Goal: Task Accomplishment & Management: Manage account settings

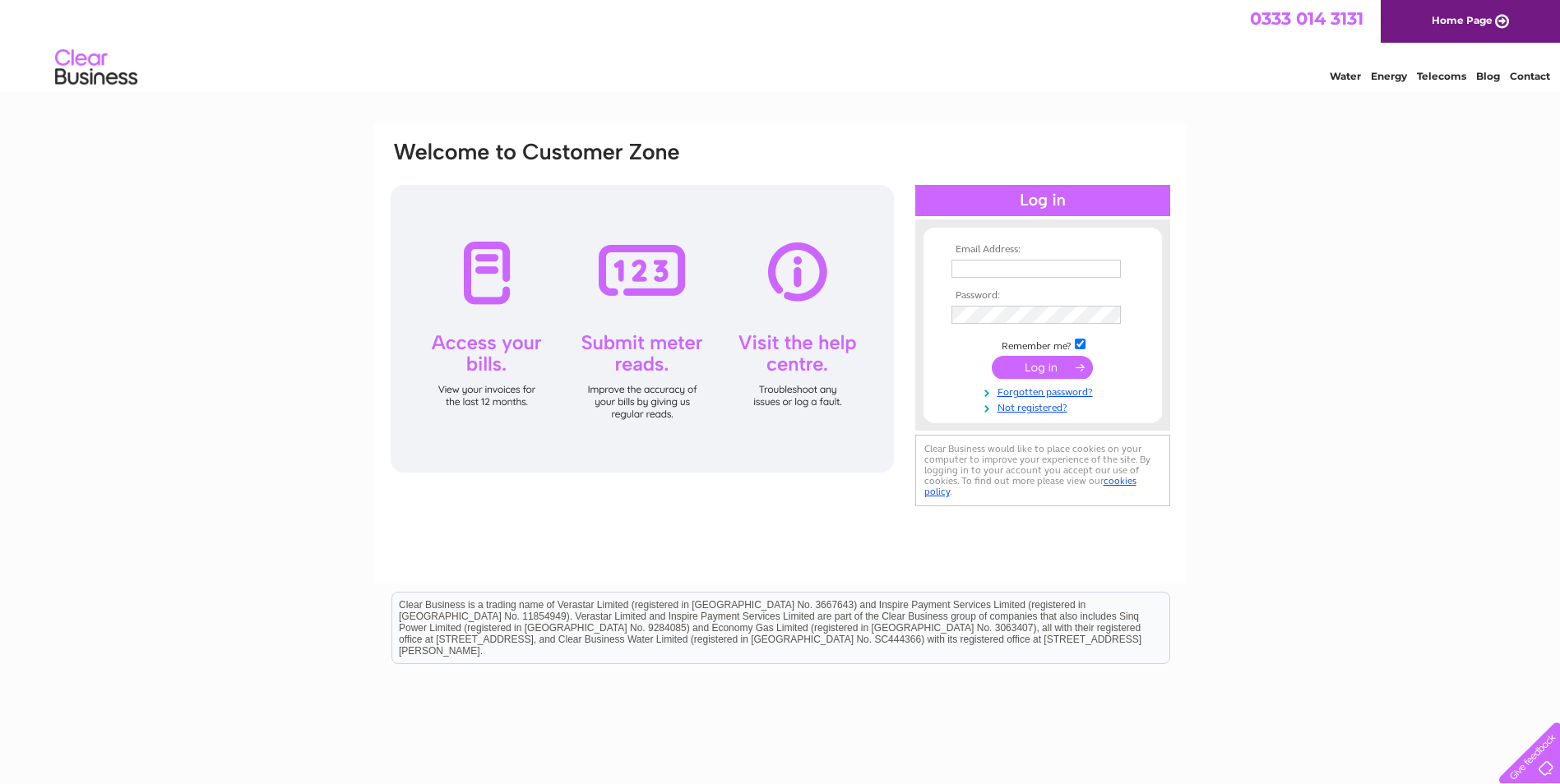
click at [966, 263] on input "text" at bounding box center [1036, 268] width 169 height 18
type input "may@theringmaker.co.uk"
click at [1059, 367] on input "submit" at bounding box center [1042, 368] width 101 height 23
drag, startPoint x: 1095, startPoint y: 268, endPoint x: 866, endPoint y: 320, distance: 234.8
click at [866, 320] on div "Email Address: may@theringmaker.co.uk Password:" at bounding box center [780, 334] width 783 height 388
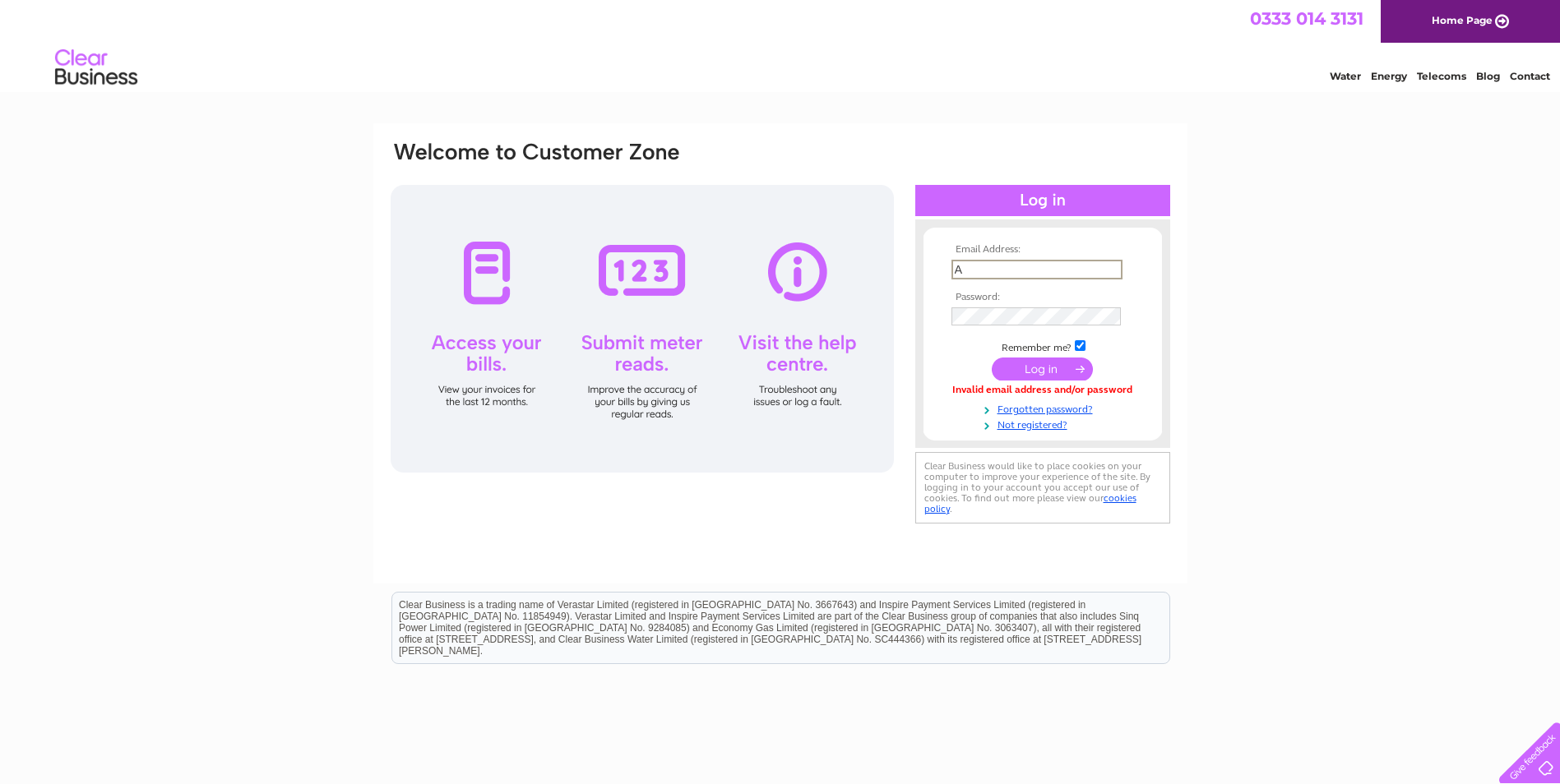
type input "[EMAIL_ADDRESS][DOMAIN_NAME]"
click at [1029, 426] on link "Not registered?" at bounding box center [1044, 422] width 186 height 15
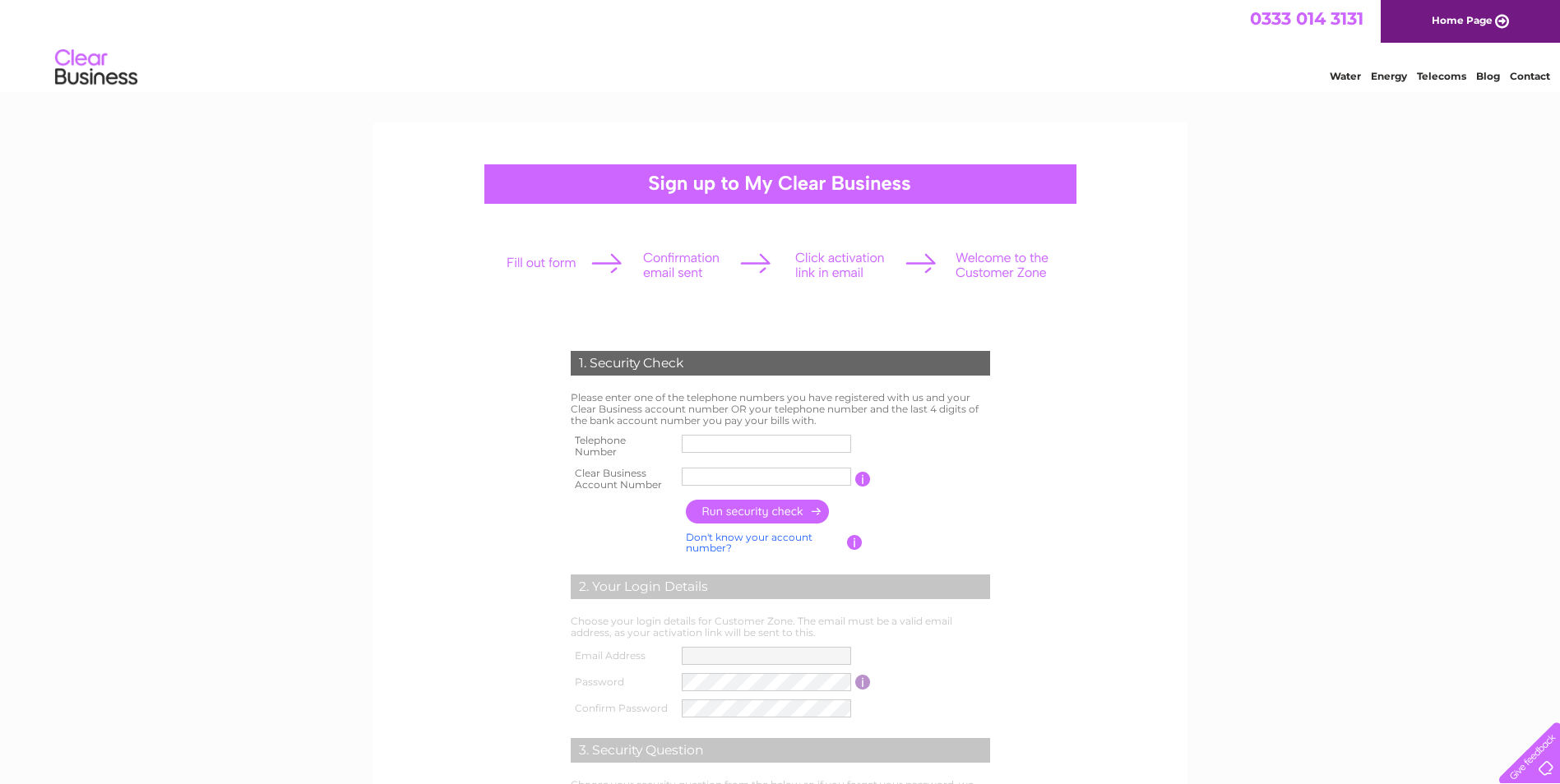
click at [711, 441] on input "text" at bounding box center [766, 444] width 169 height 18
type input "07748654482"
type input "HOLKAR LT"
click at [757, 511] on input "button" at bounding box center [758, 511] width 145 height 24
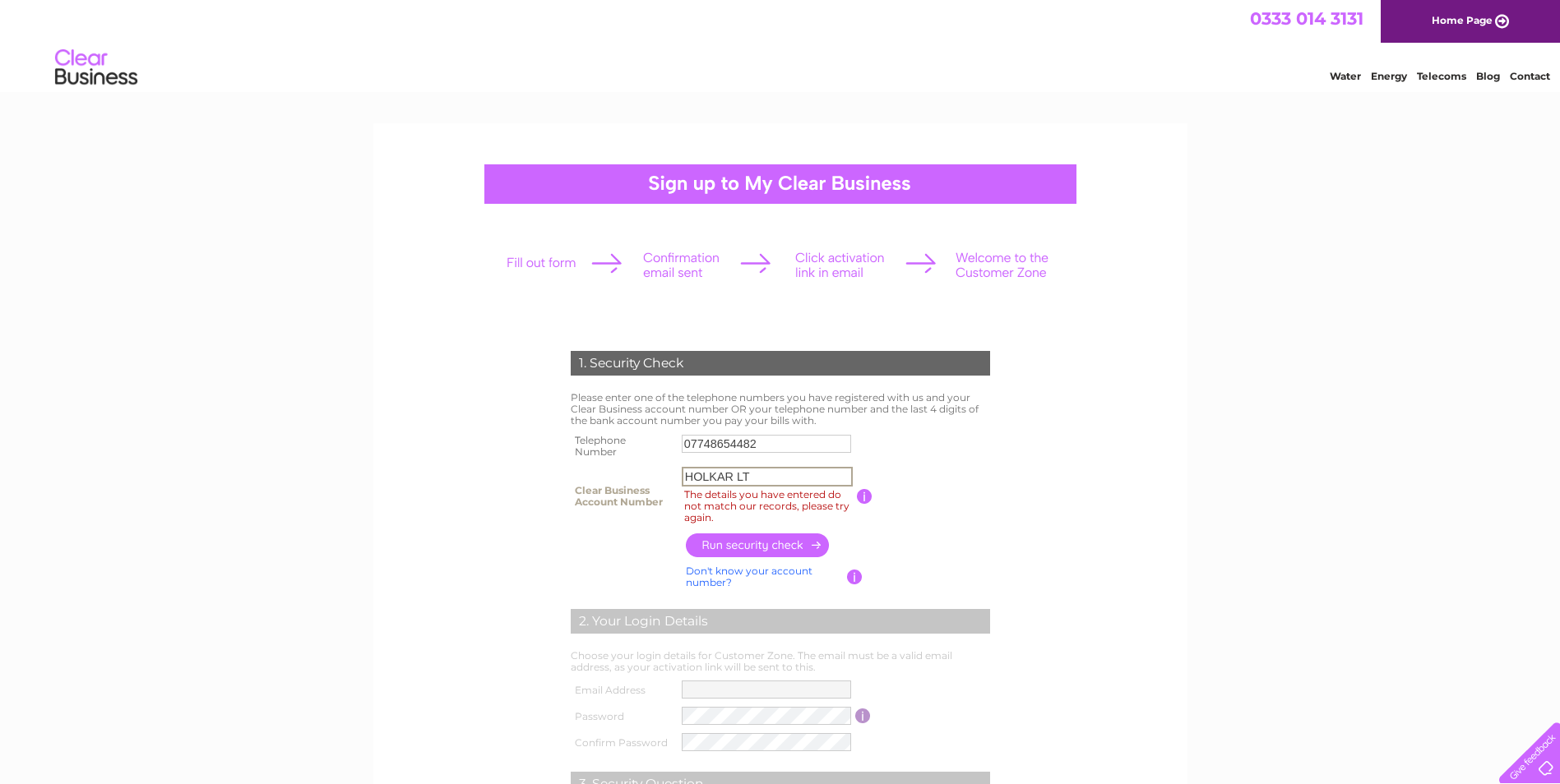
drag, startPoint x: 756, startPoint y: 477, endPoint x: 633, endPoint y: 456, distance: 124.8
click at [633, 456] on tbody "Telephone Number 07748654482 Clear Business Account Number HOLKAR LT The detail…" at bounding box center [780, 479] width 428 height 99
click at [721, 573] on link "Don't know your account number?" at bounding box center [750, 577] width 127 height 24
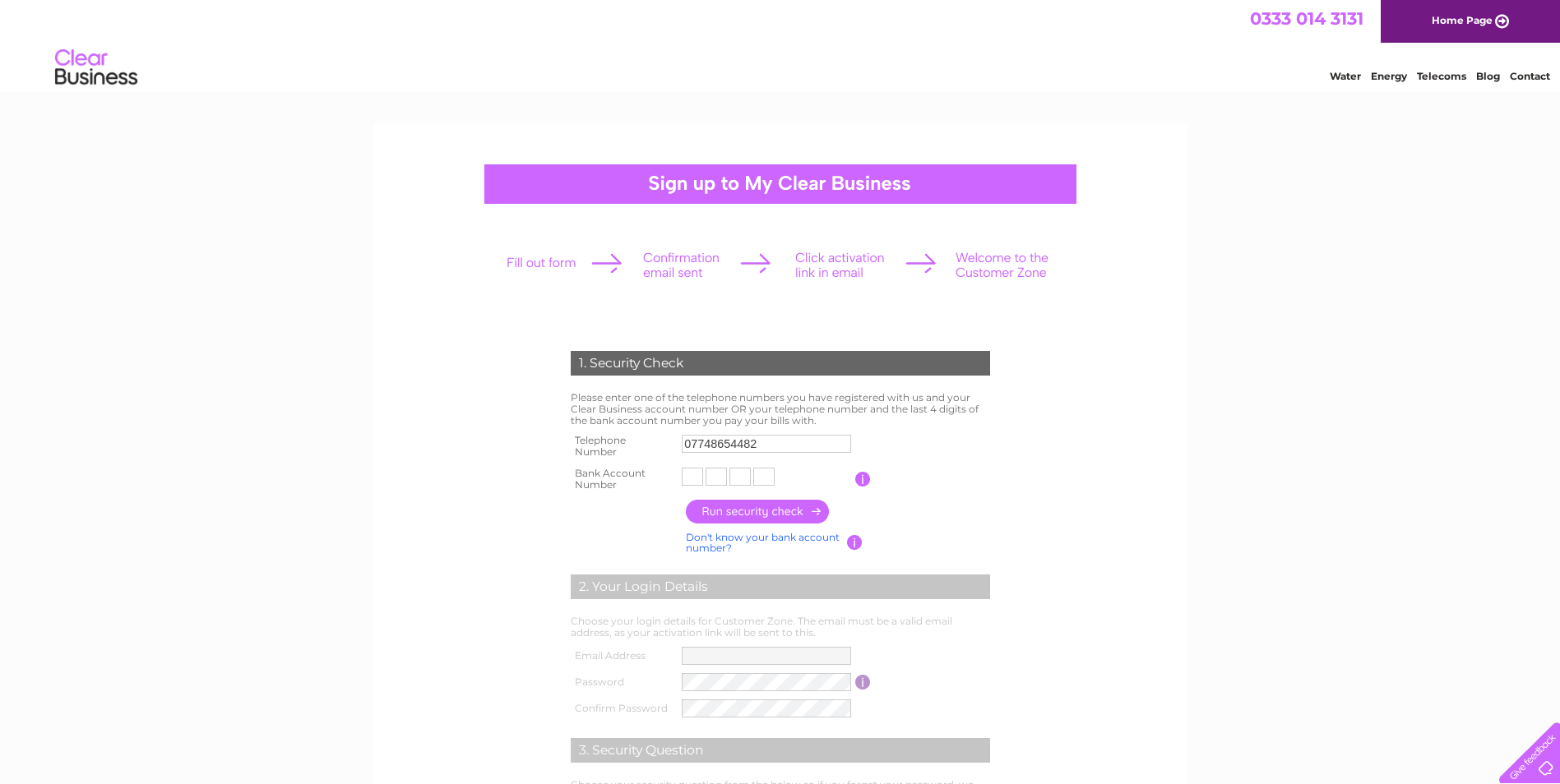
click at [694, 478] on input "text" at bounding box center [692, 476] width 21 height 18
type input "1"
type input "7"
click at [863, 479] on input "button" at bounding box center [863, 478] width 15 height 14
click at [691, 467] on input "7" at bounding box center [693, 476] width 23 height 19
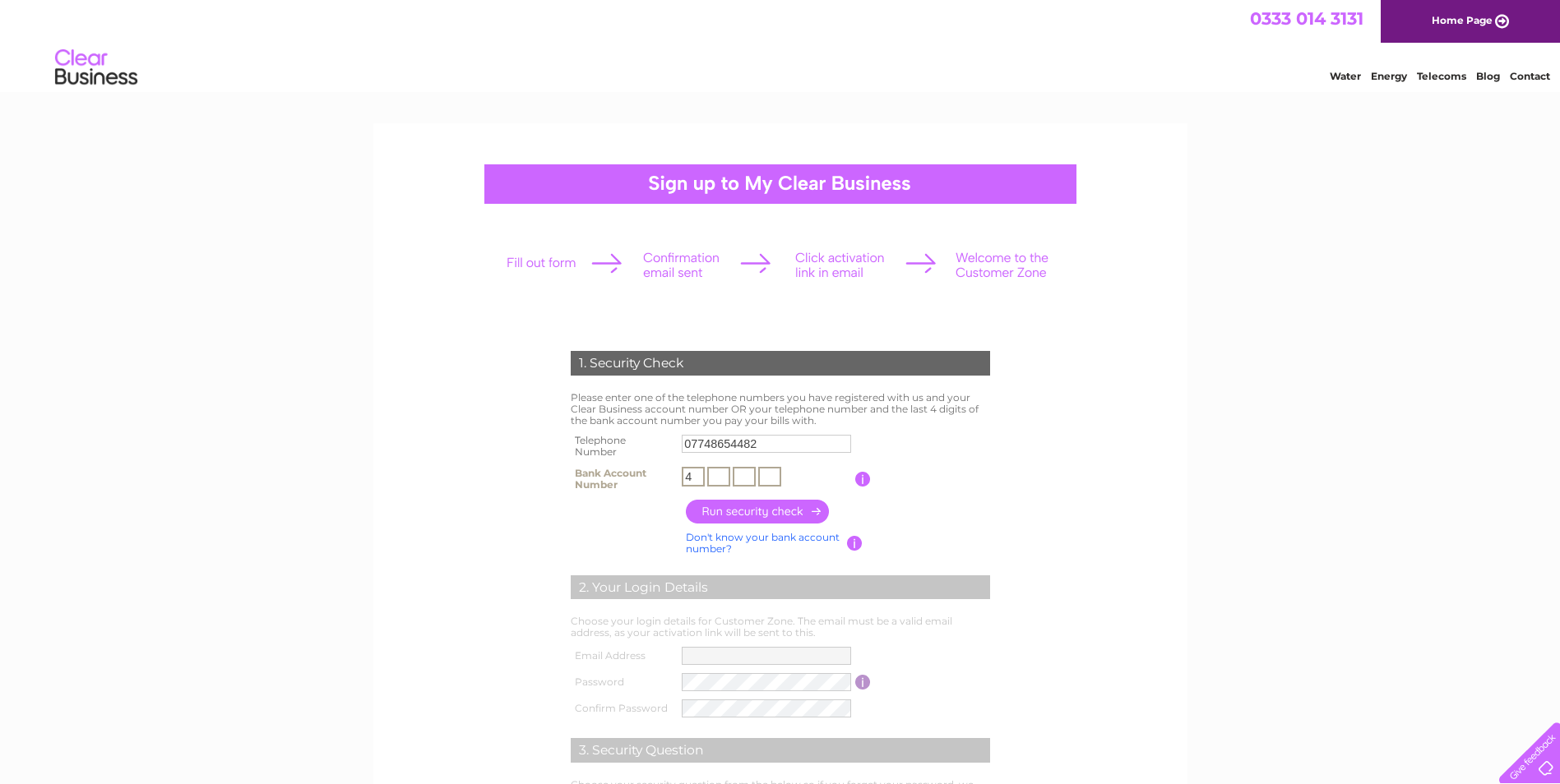
type input "4"
click at [720, 480] on input "text" at bounding box center [718, 476] width 23 height 19
type input "3"
click at [739, 465] on td "4 3" at bounding box center [766, 479] width 178 height 33
click at [746, 483] on input "text" at bounding box center [739, 476] width 21 height 18
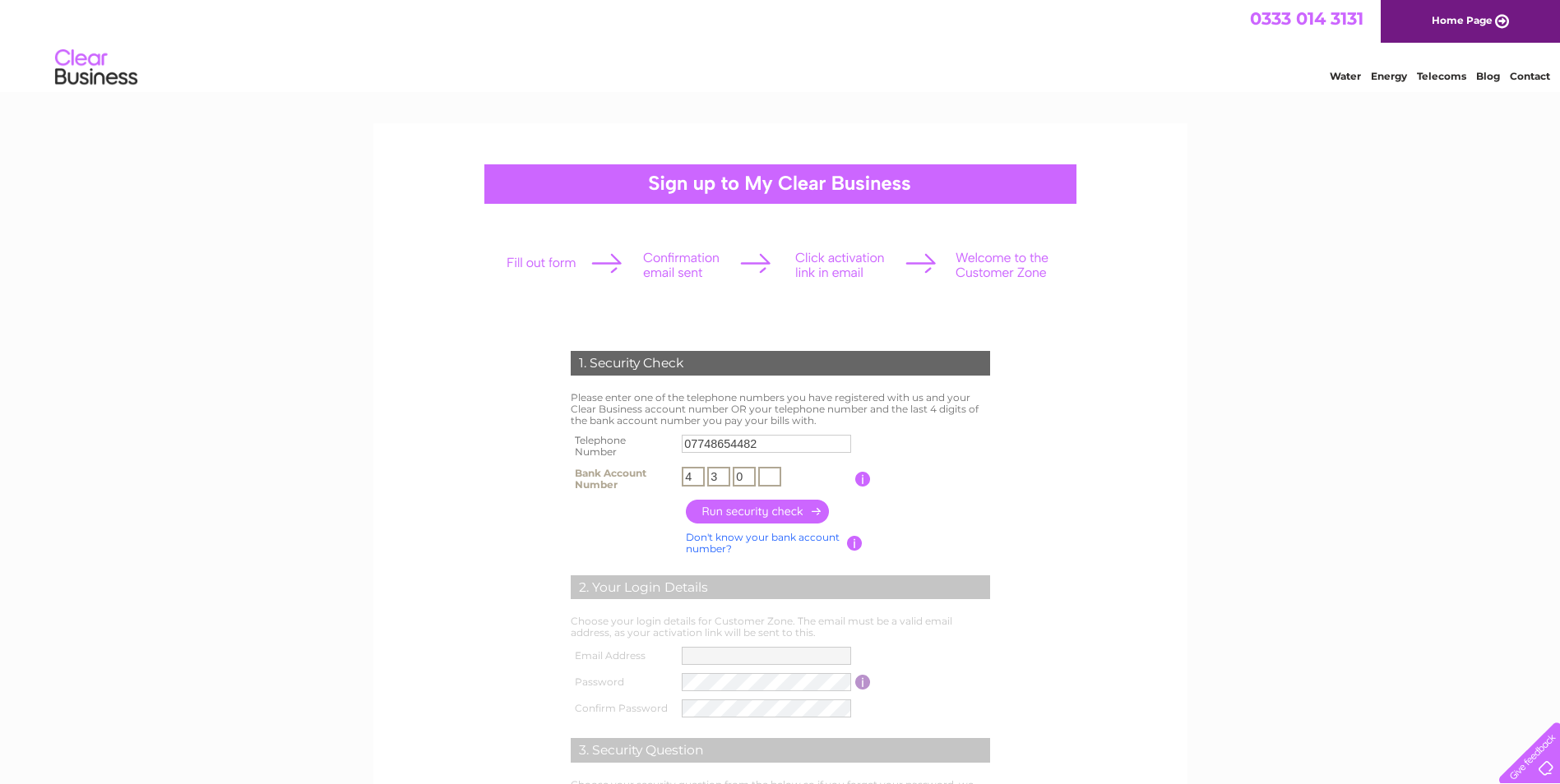
type input "0"
click at [772, 483] on input "text" at bounding box center [769, 476] width 23 height 19
type input "7"
click at [777, 505] on input "button" at bounding box center [758, 511] width 145 height 24
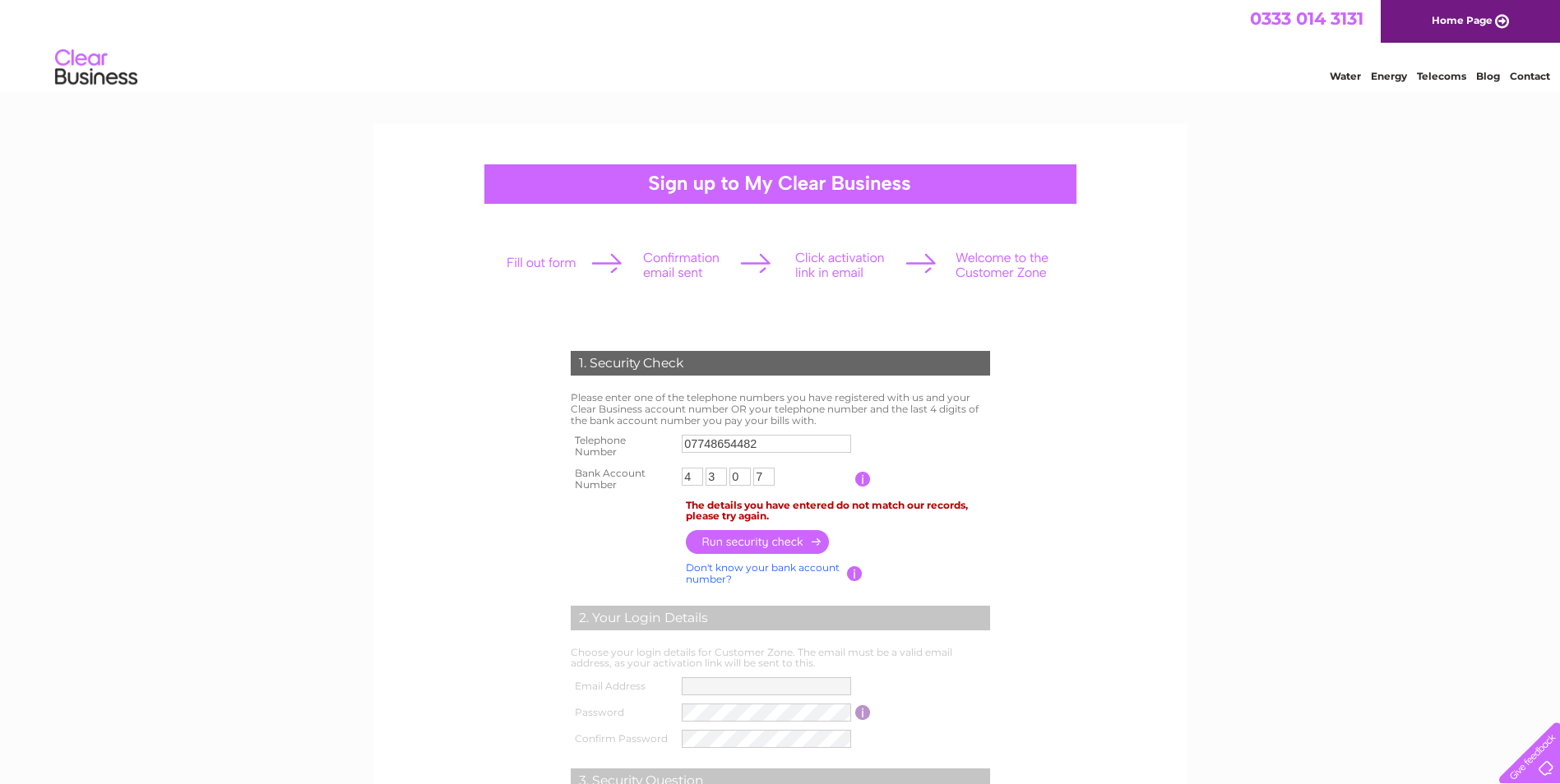
drag, startPoint x: 777, startPoint y: 505, endPoint x: 1374, endPoint y: 533, distance: 597.7
click at [1374, 533] on div "1. Security Check Please enter one of the telephone numbers you have registered…" at bounding box center [780, 693] width 1560 height 1139
drag, startPoint x: 769, startPoint y: 439, endPoint x: 746, endPoint y: 444, distance: 23.5
click at [746, 444] on input "07748654482" at bounding box center [767, 444] width 171 height 19
click at [787, 544] on input "button" at bounding box center [758, 543] width 145 height 24
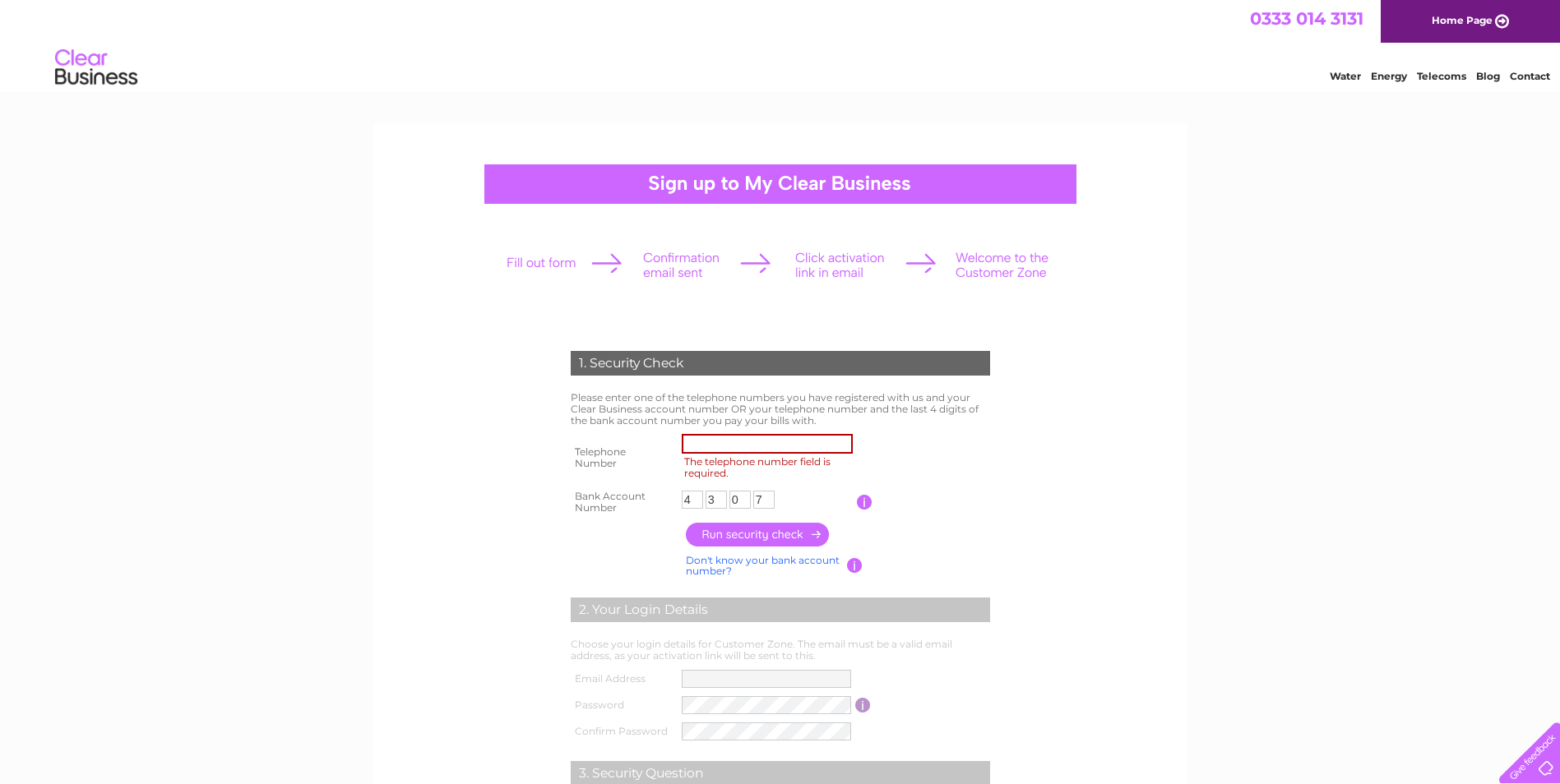
click at [707, 440] on input "The telephone number field is required." at bounding box center [767, 444] width 171 height 19
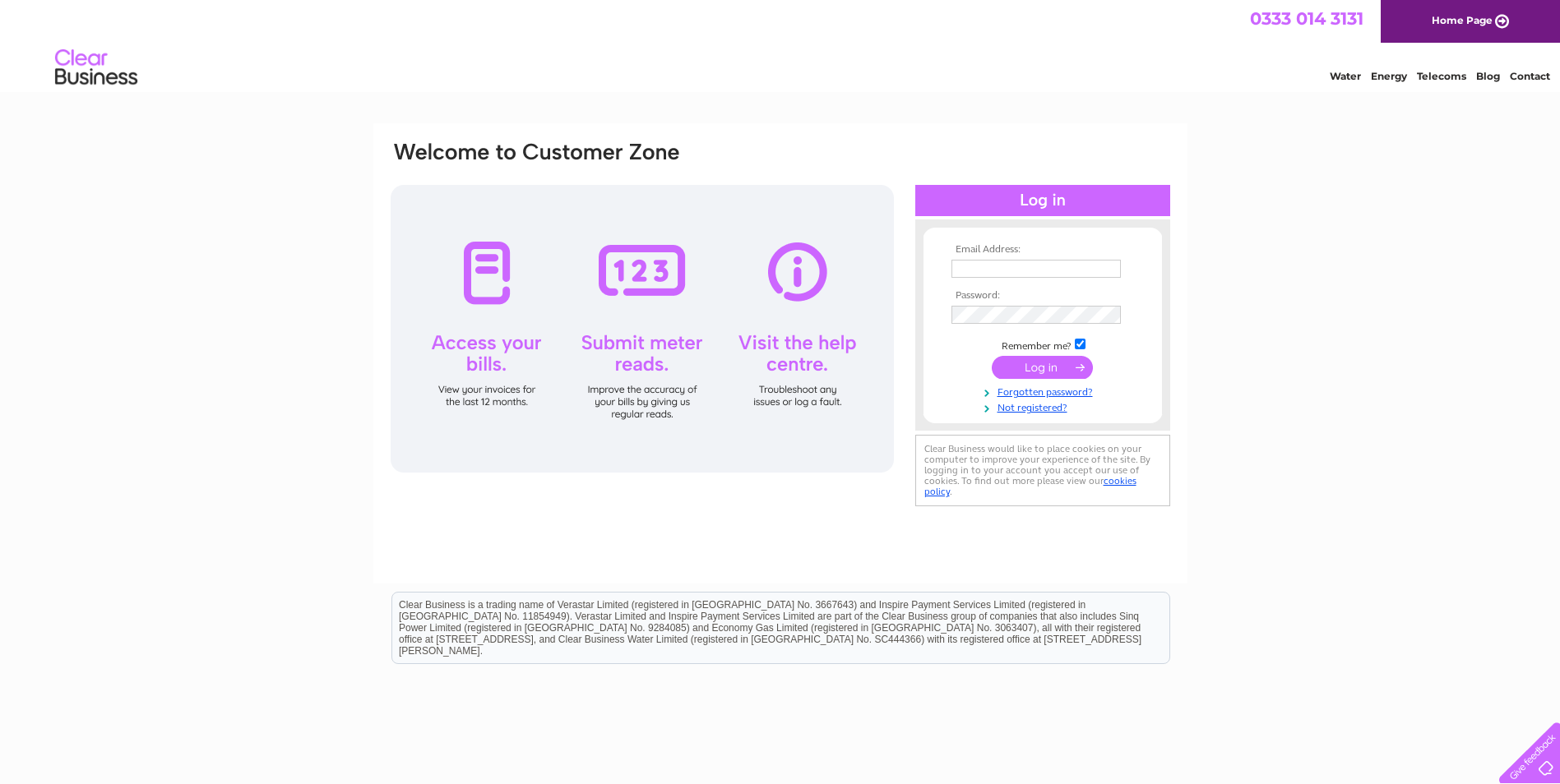
click at [492, 284] on div at bounding box center [642, 329] width 503 height 288
click at [996, 271] on input "text" at bounding box center [1037, 269] width 171 height 19
type input "A"
type input "admin@theringmaker.co.uk"
click at [1025, 408] on link "Not registered?" at bounding box center [1044, 408] width 186 height 15
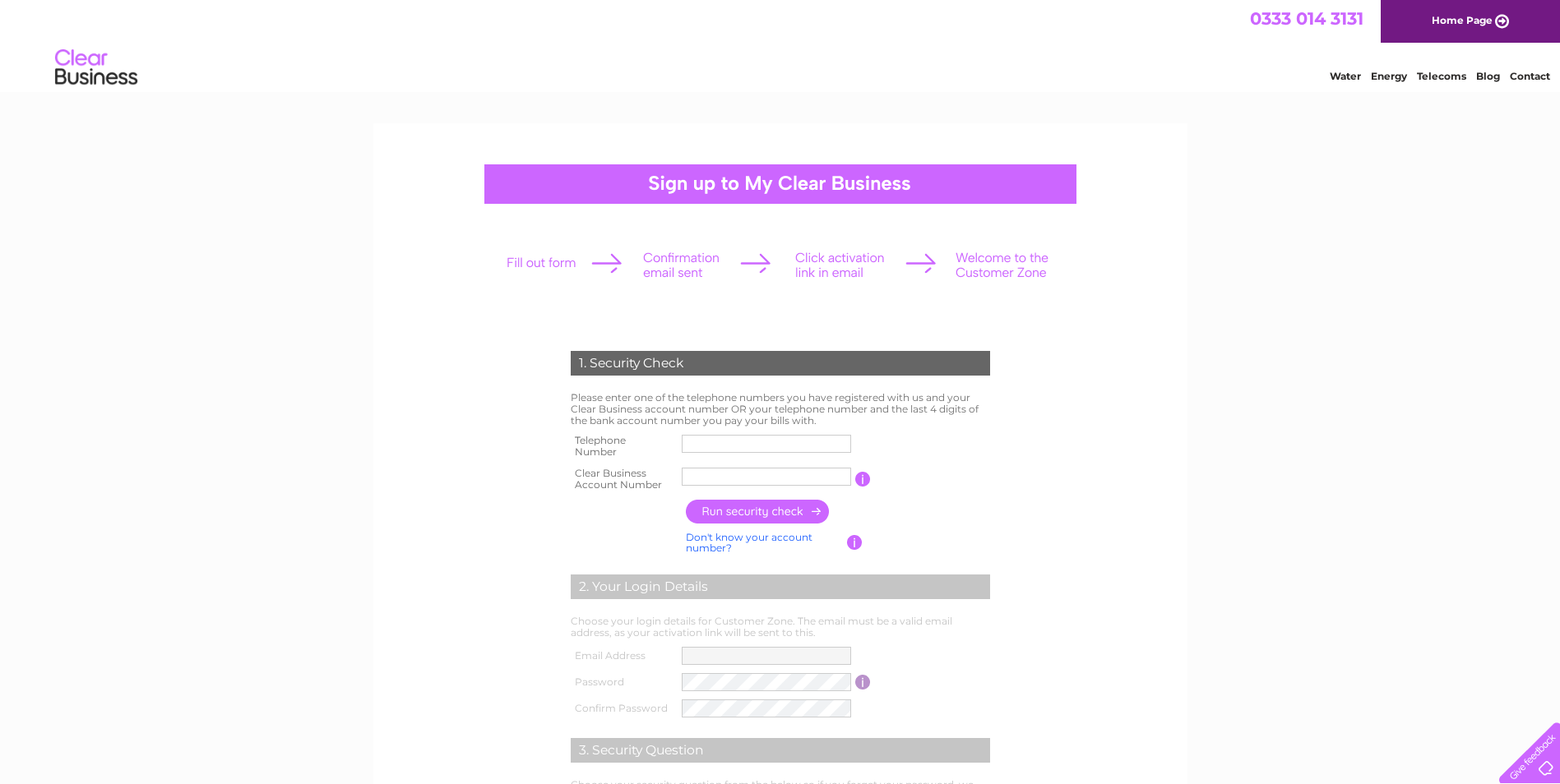
click at [699, 443] on input "text" at bounding box center [766, 444] width 169 height 18
type input "07748654482"
type input "HOLKAR LT"
drag, startPoint x: 772, startPoint y: 475, endPoint x: 577, endPoint y: 468, distance: 195.1
click at [577, 468] on tr "Clear Business Account Number HOLKAR LT You will find your account number on th…" at bounding box center [780, 479] width 428 height 33
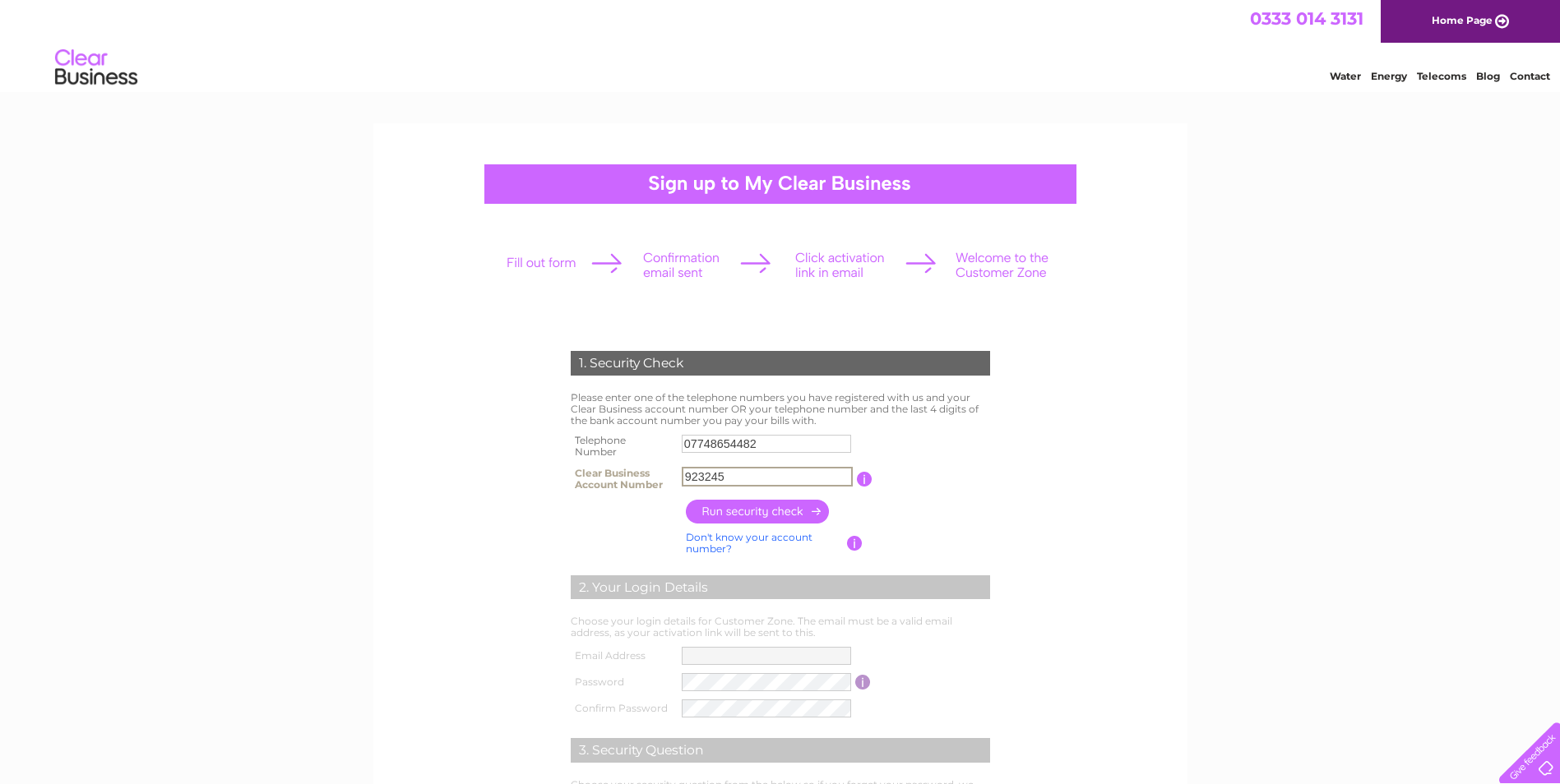
type input "923245"
click at [733, 510] on input "button" at bounding box center [758, 511] width 145 height 24
type input "**********"
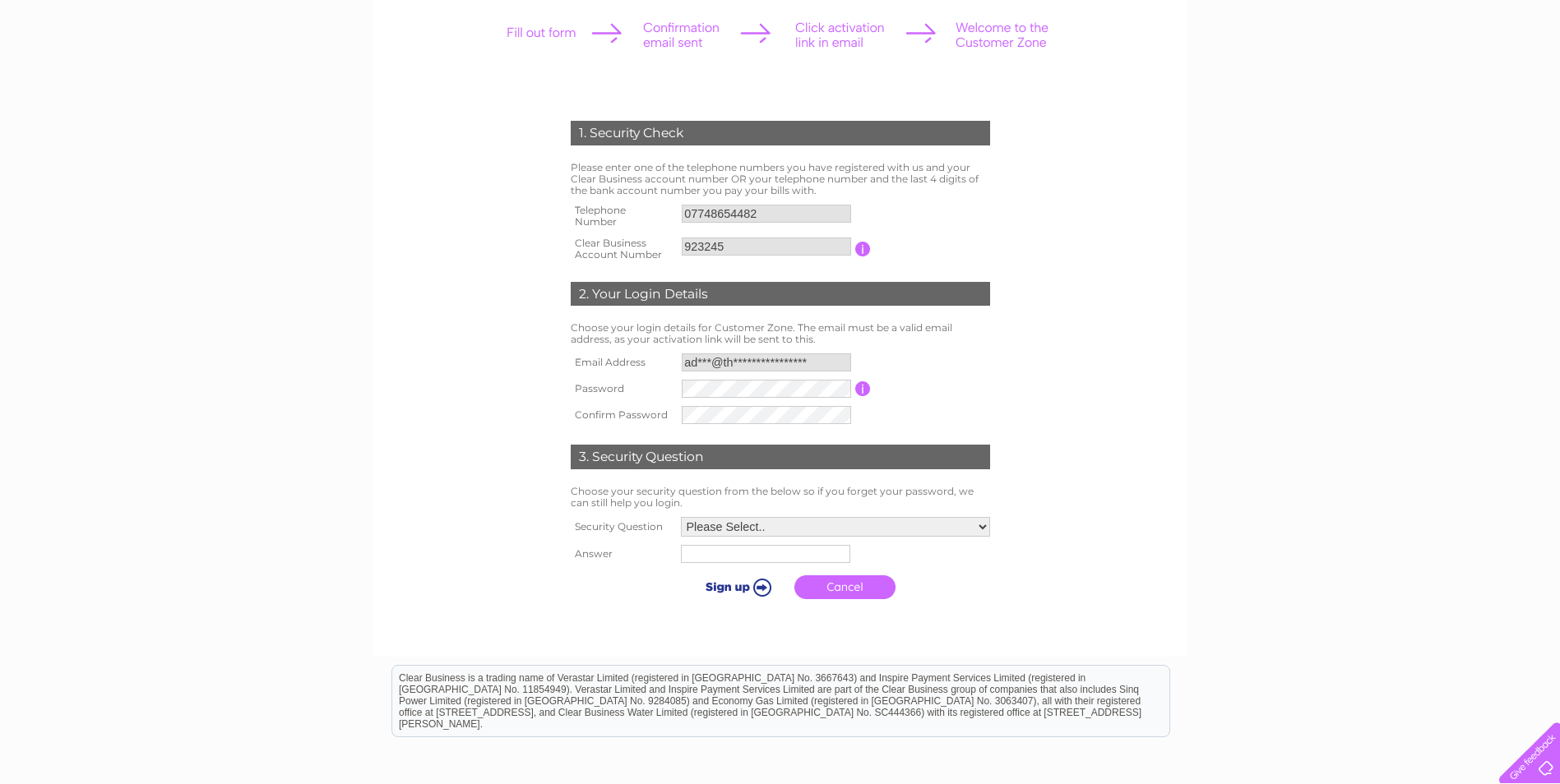
scroll to position [246, 0]
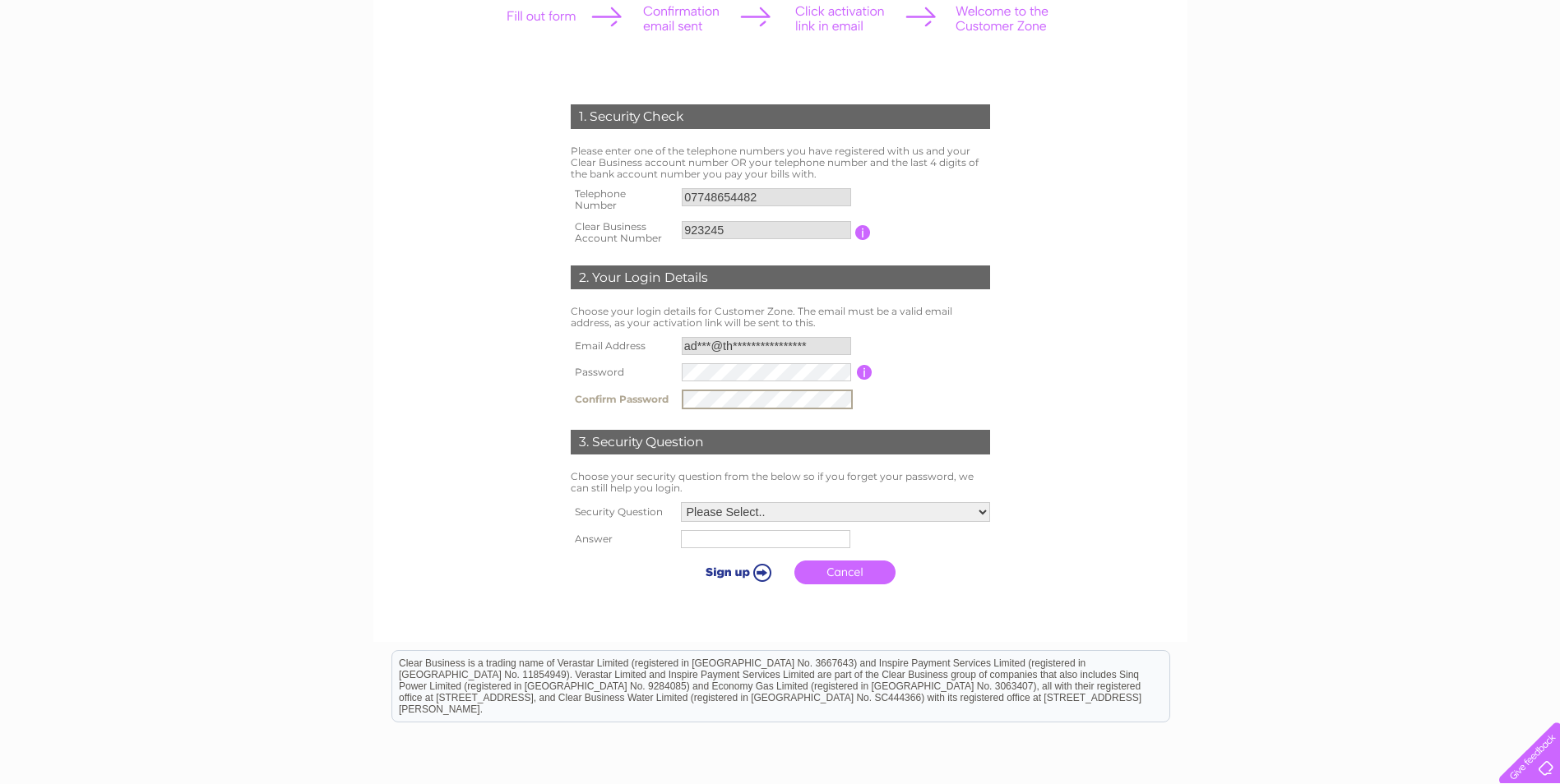
click at [982, 511] on select "Please Select.. In what town or city was your first job? In what town or city d…" at bounding box center [835, 511] width 309 height 19
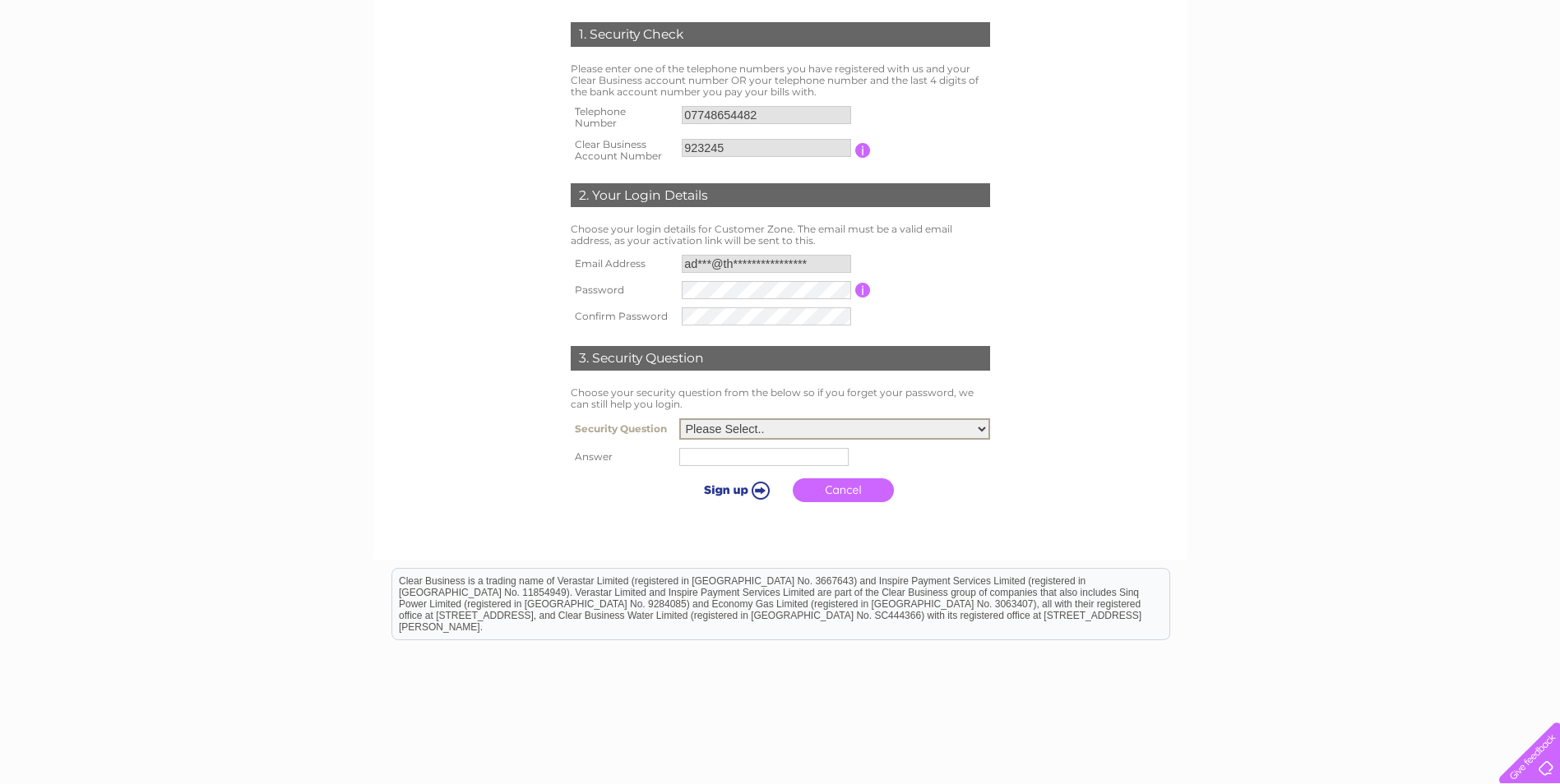
click at [982, 430] on select "Please Select.. In what town or city was your first job? In what town or city d…" at bounding box center [834, 428] width 311 height 21
select select "5"
click at [679, 419] on select "Please Select.. In what town or city was your first job? In what town or city d…" at bounding box center [834, 428] width 311 height 21
click at [717, 461] on input "text" at bounding box center [764, 456] width 169 height 18
type input "tina"
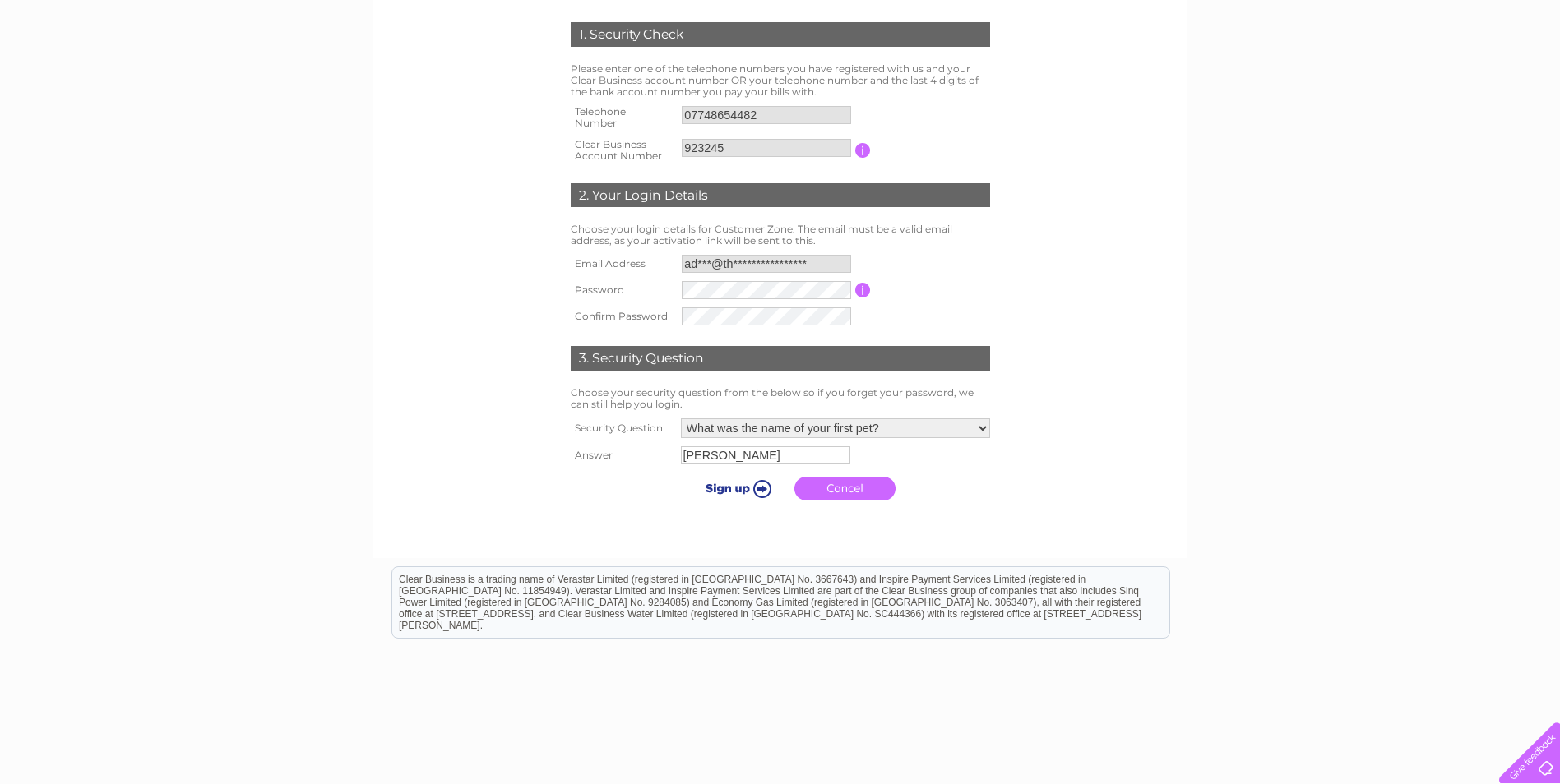
click at [727, 490] on input "submit" at bounding box center [735, 488] width 101 height 23
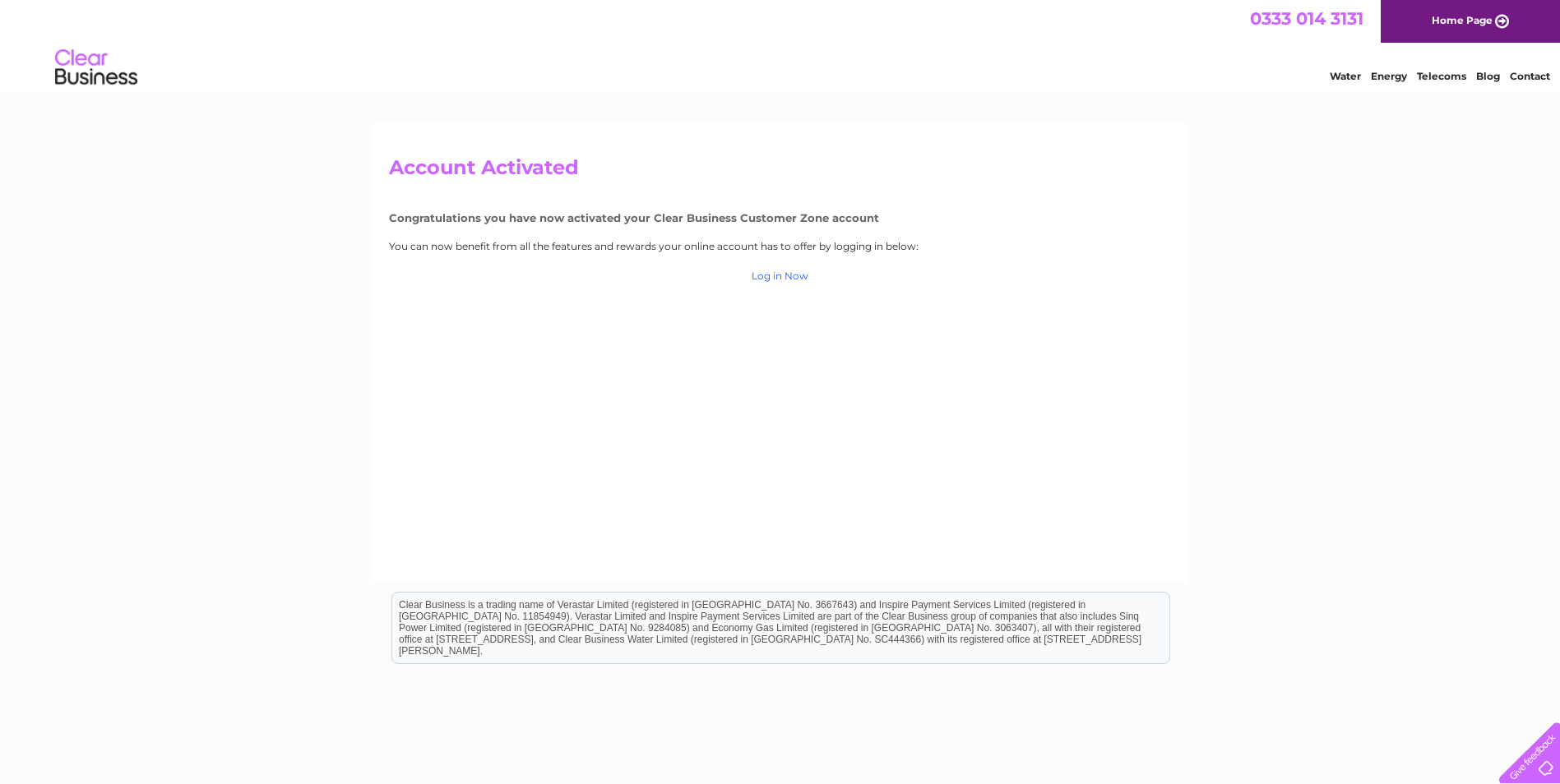
click at [777, 279] on link "Log in Now" at bounding box center [779, 275] width 57 height 13
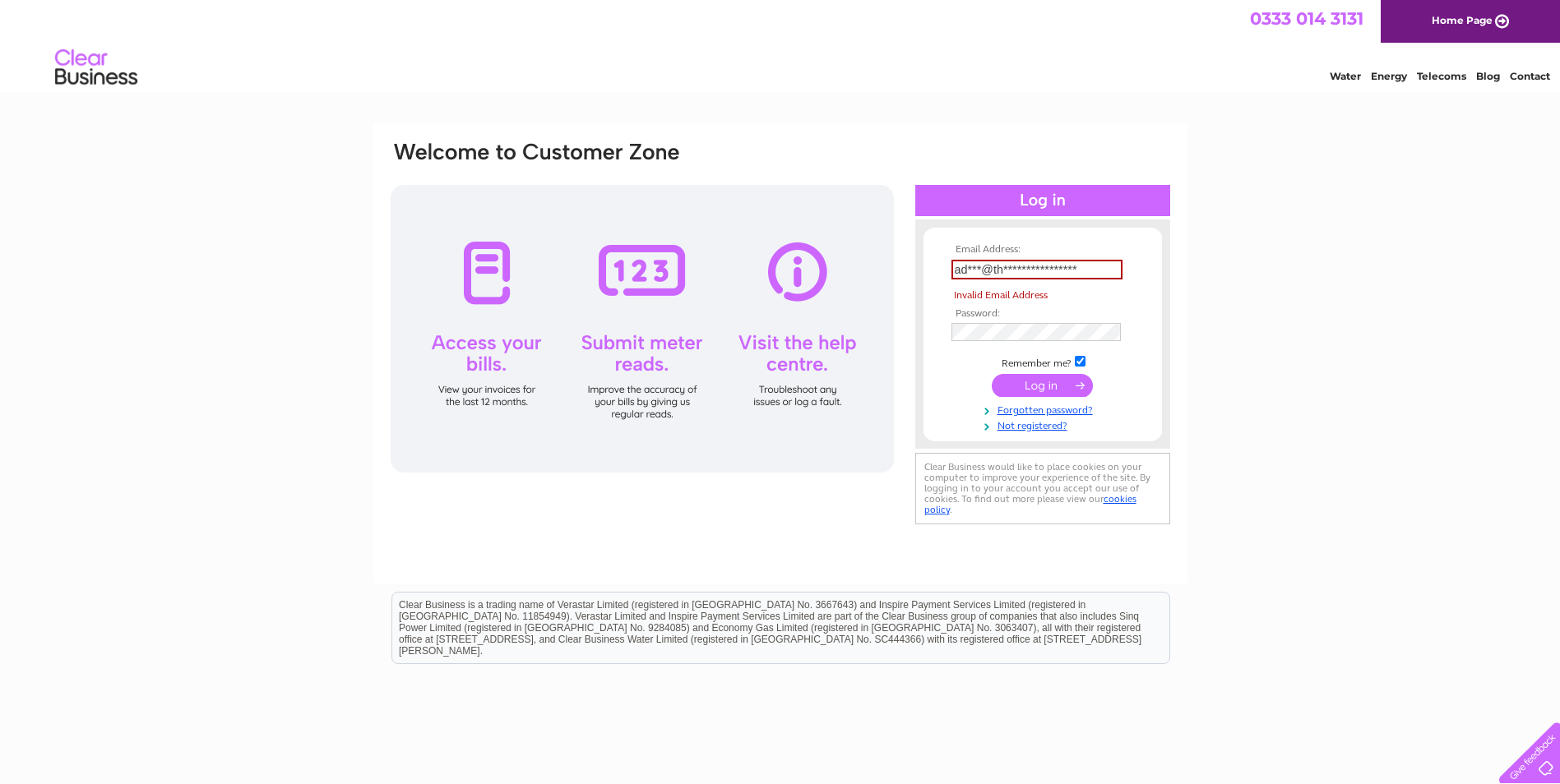
click at [1041, 365] on tbody "**********" at bounding box center [1042, 338] width 191 height 188
click at [1080, 264] on input "**********" at bounding box center [1037, 269] width 171 height 19
type input "a"
type input "[EMAIL_ADDRESS][DOMAIN_NAME]"
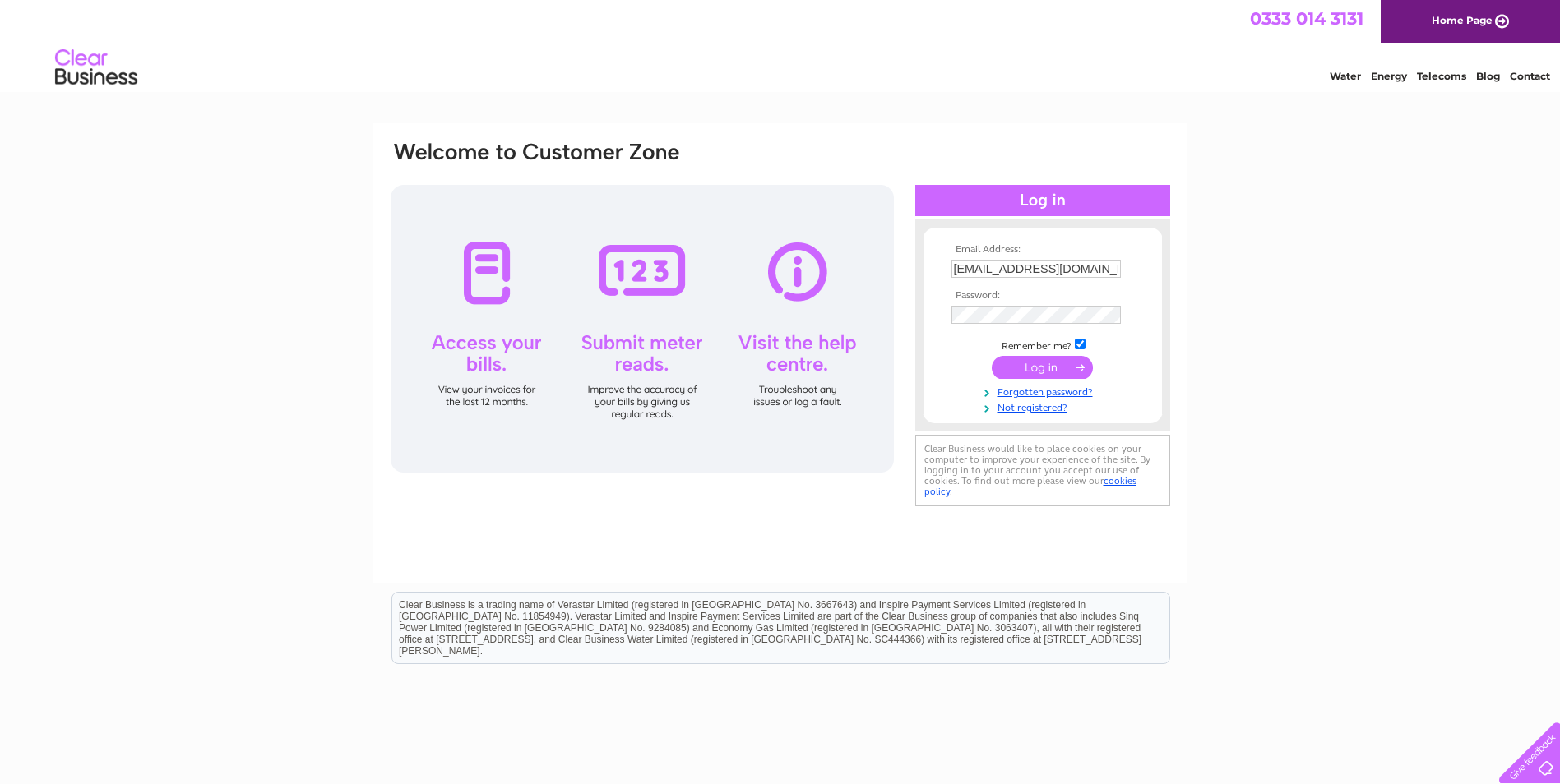
click at [1376, 345] on div "Email Address: [EMAIL_ADDRESS][DOMAIN_NAME] Password: Forgotten password?" at bounding box center [780, 494] width 1560 height 742
click at [1044, 368] on input "submit" at bounding box center [1042, 367] width 101 height 23
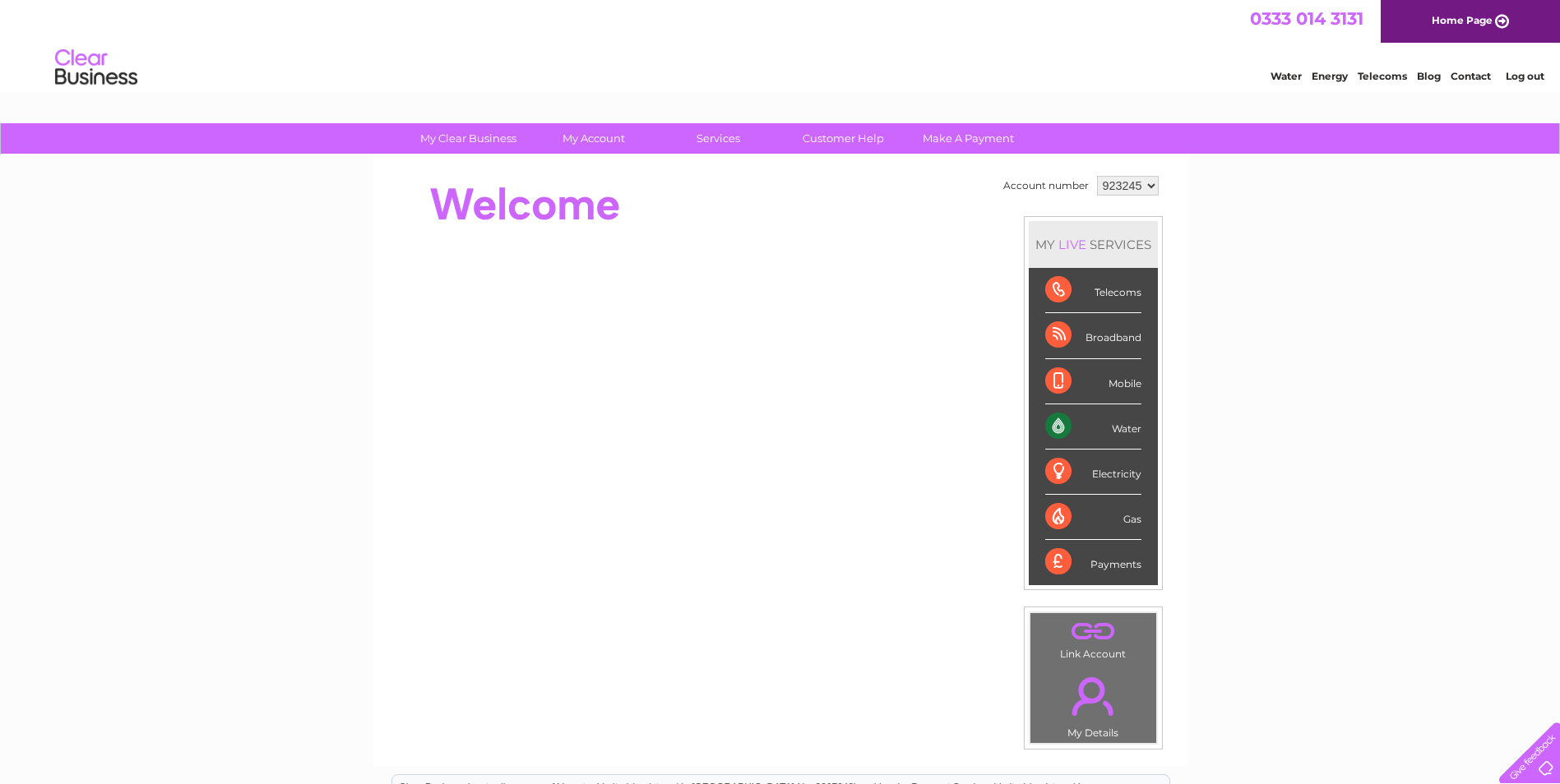
click at [1077, 427] on div "Water" at bounding box center [1093, 427] width 97 height 45
click at [1054, 416] on div "Water" at bounding box center [1093, 427] width 97 height 45
click at [1059, 424] on div "Water" at bounding box center [1093, 427] width 97 height 45
click at [1055, 426] on div "Water" at bounding box center [1093, 427] width 97 height 45
click at [1131, 427] on div "Water" at bounding box center [1093, 427] width 97 height 45
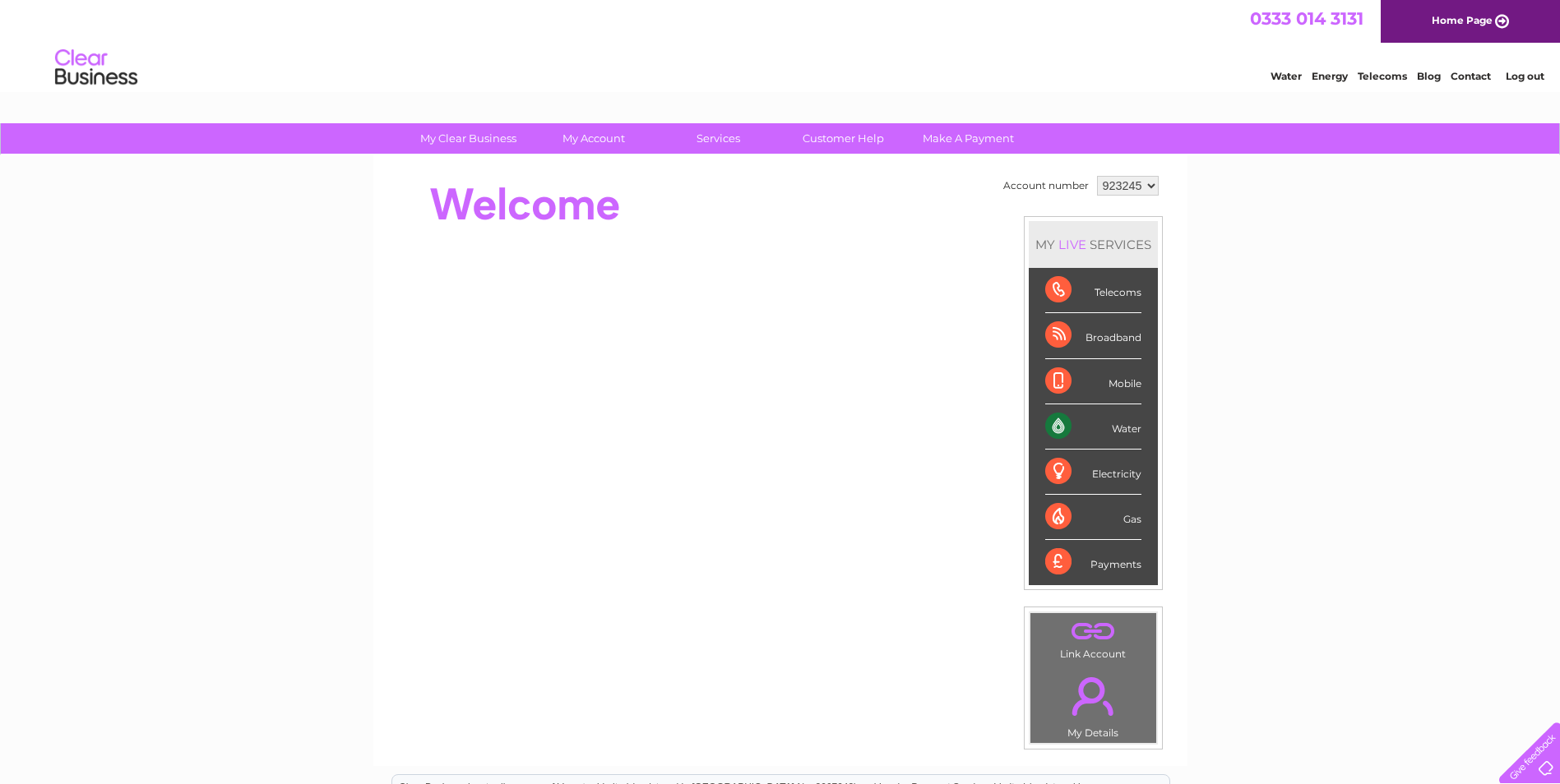
click at [1088, 422] on div "Water" at bounding box center [1093, 427] width 97 height 45
click at [1090, 422] on div "Water" at bounding box center [1093, 427] width 97 height 45
click at [1059, 422] on div "Water" at bounding box center [1093, 427] width 97 height 45
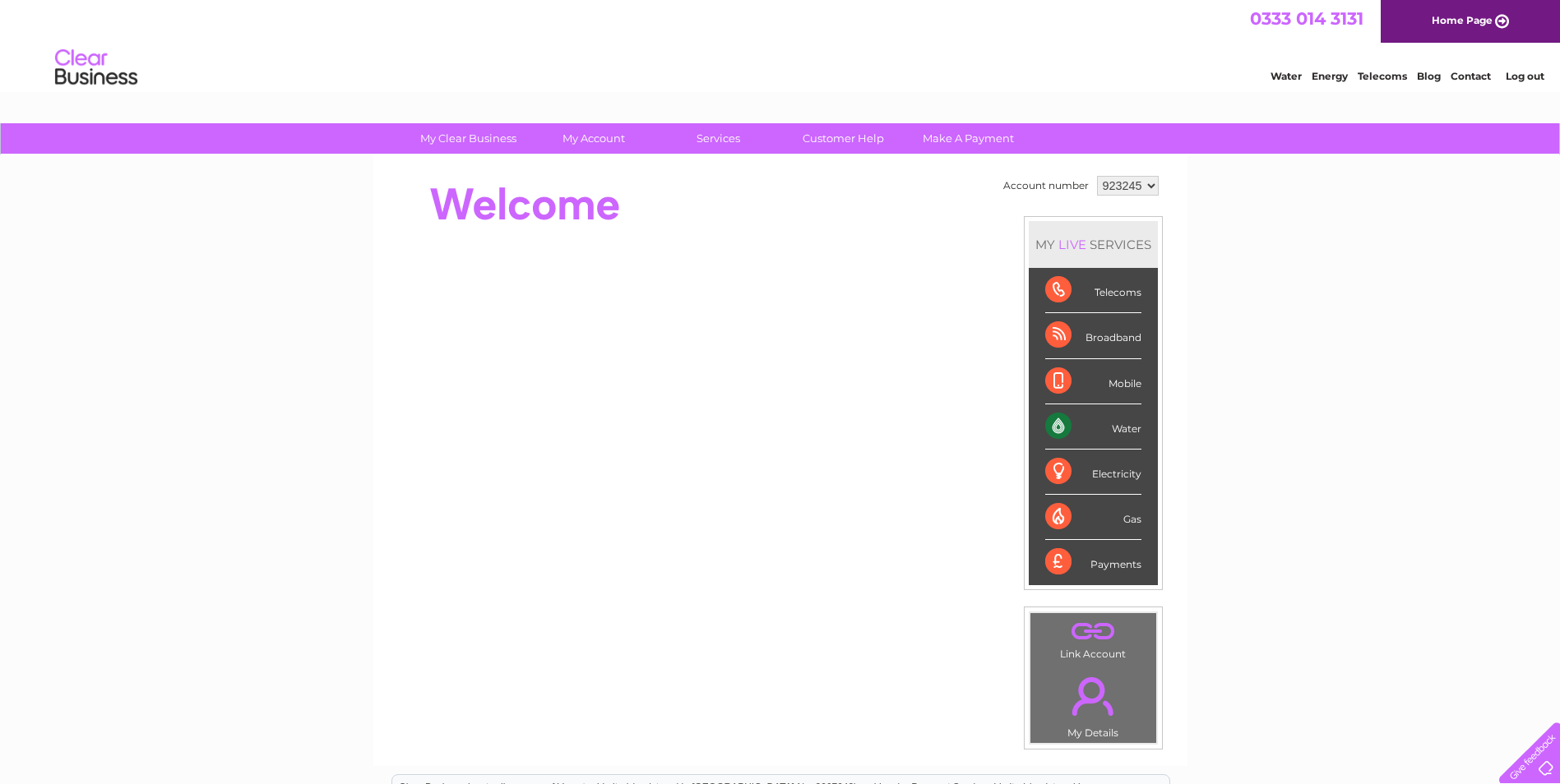
click at [1060, 422] on div "Water" at bounding box center [1093, 427] width 97 height 45
drag, startPoint x: 1057, startPoint y: 422, endPoint x: 1471, endPoint y: 337, distance: 422.6
click at [1471, 337] on div "My Clear Business Login Details My Details My Preferences Link Account My Accou…" at bounding box center [780, 585] width 1560 height 924
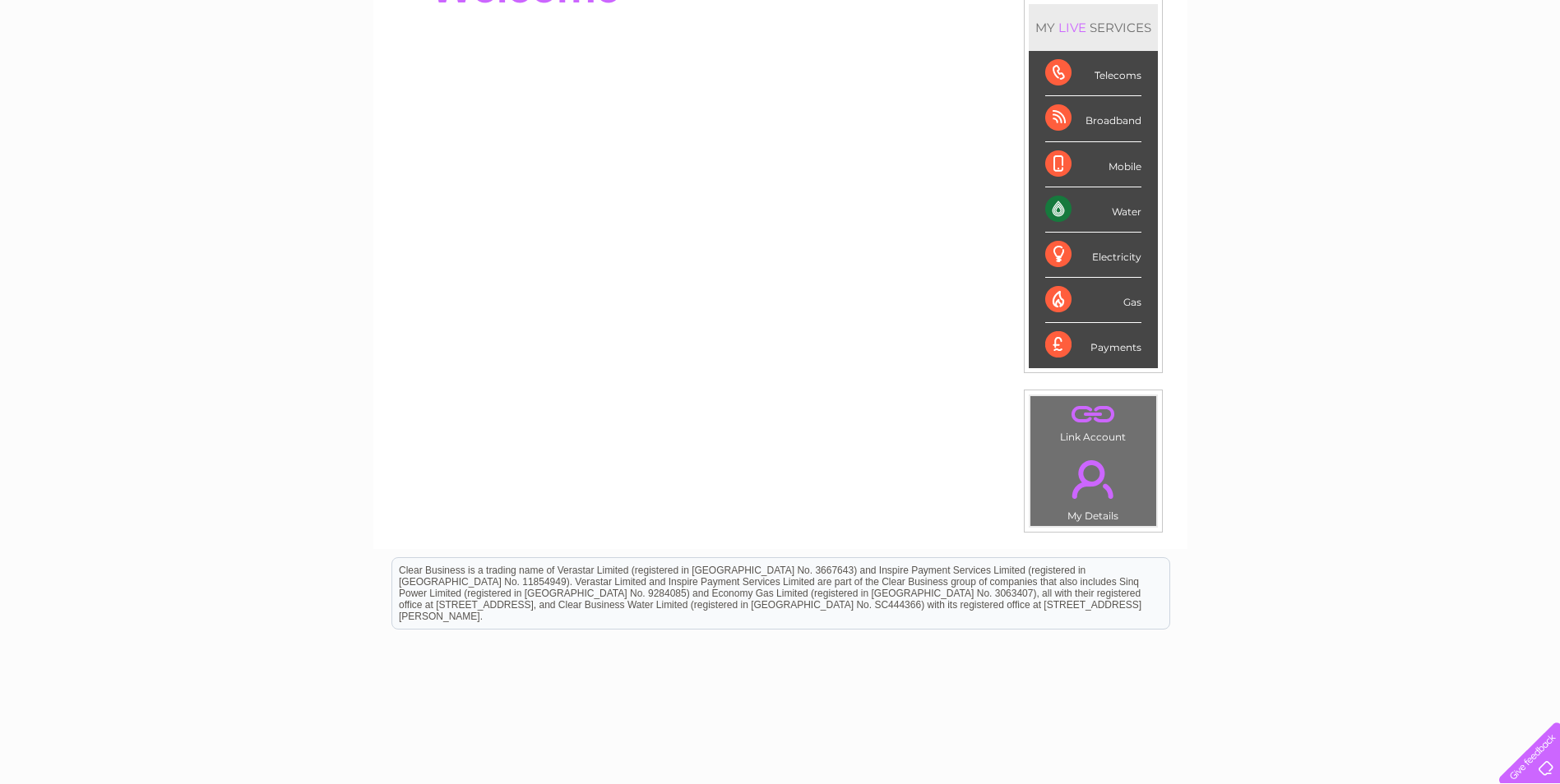
scroll to position [275, 0]
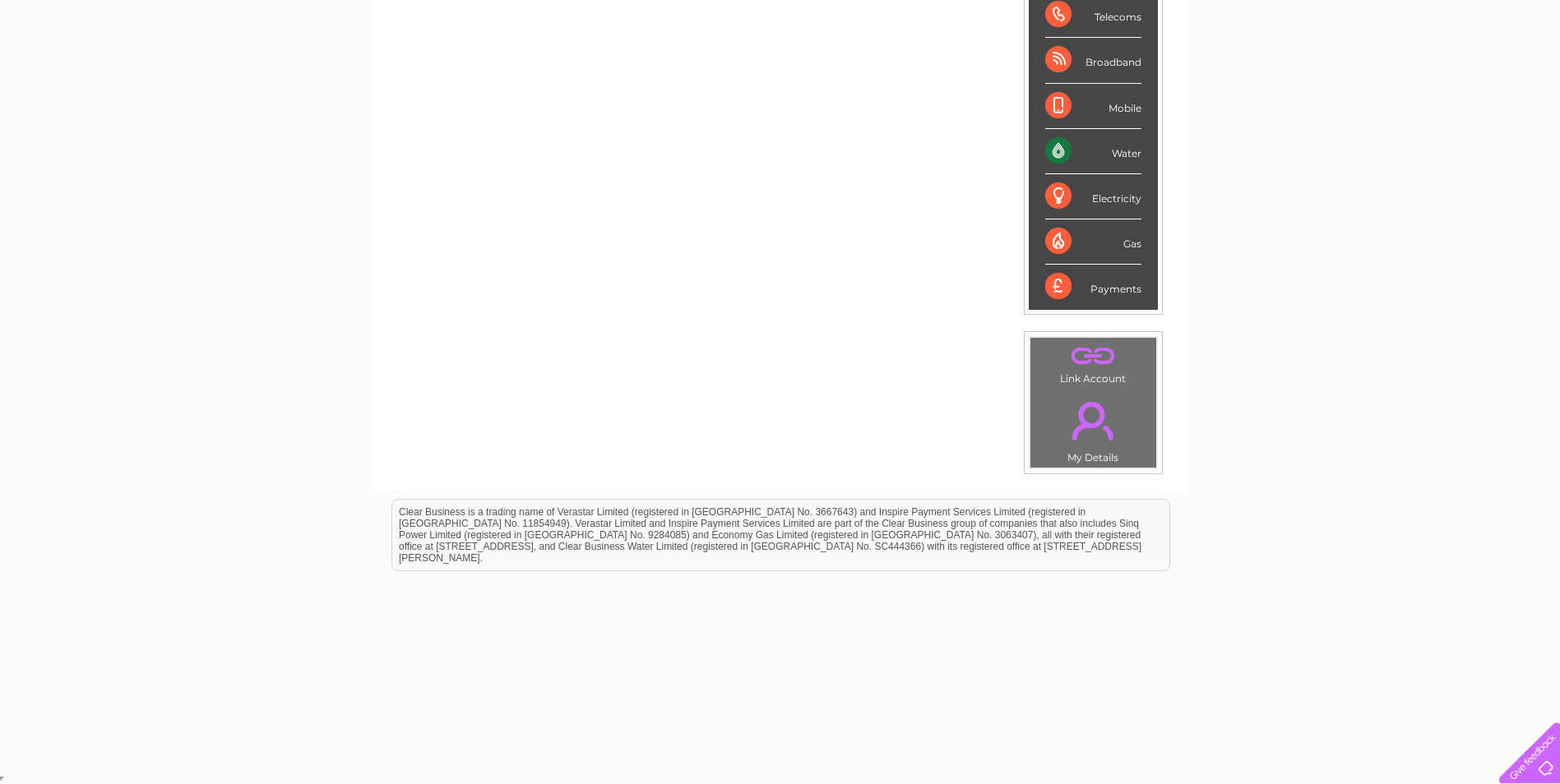
click at [1096, 412] on link "." at bounding box center [1093, 421] width 118 height 58
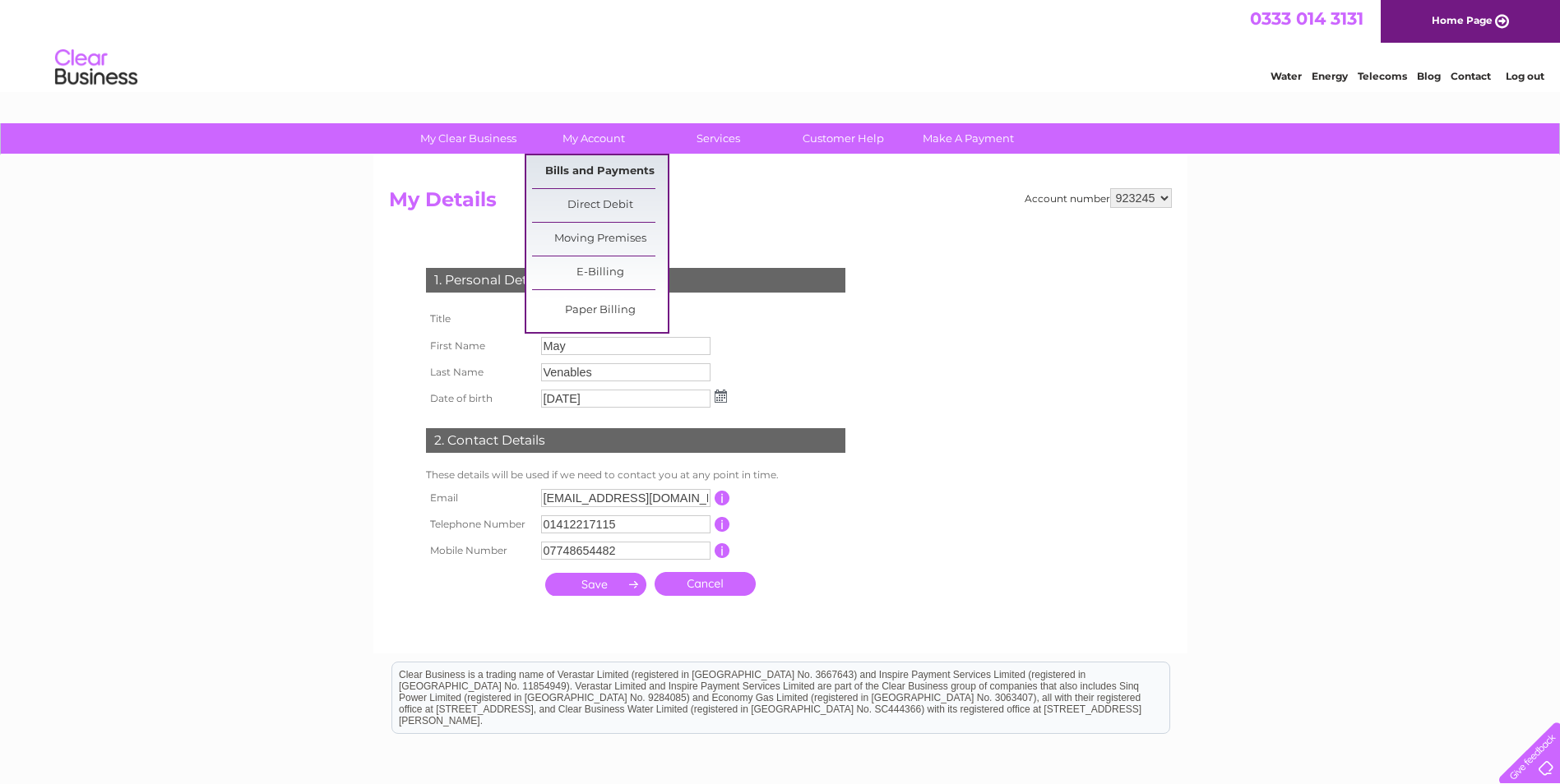
click at [585, 172] on link "Bills and Payments" at bounding box center [600, 171] width 136 height 33
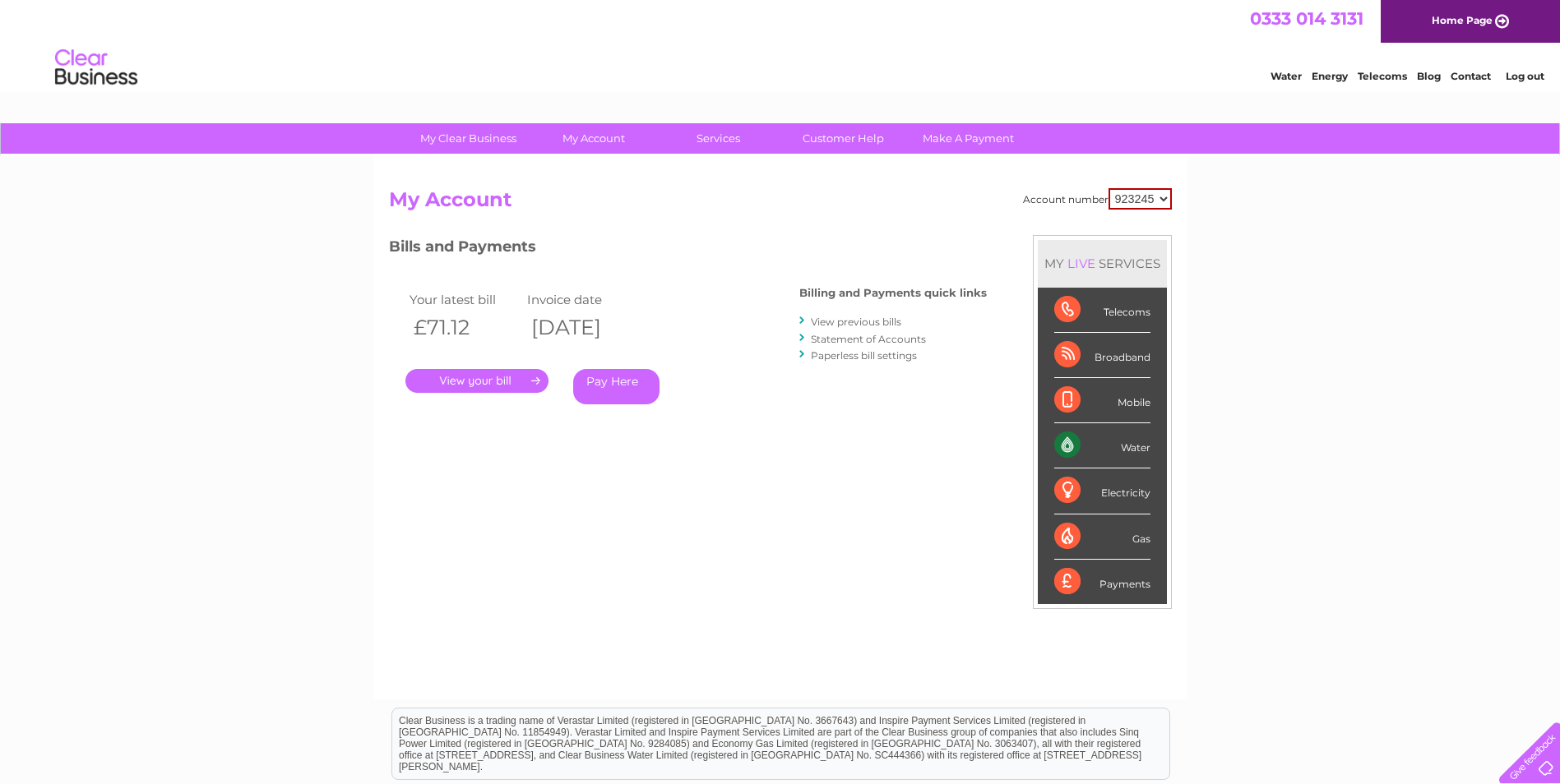
click at [470, 383] on link "." at bounding box center [477, 381] width 143 height 24
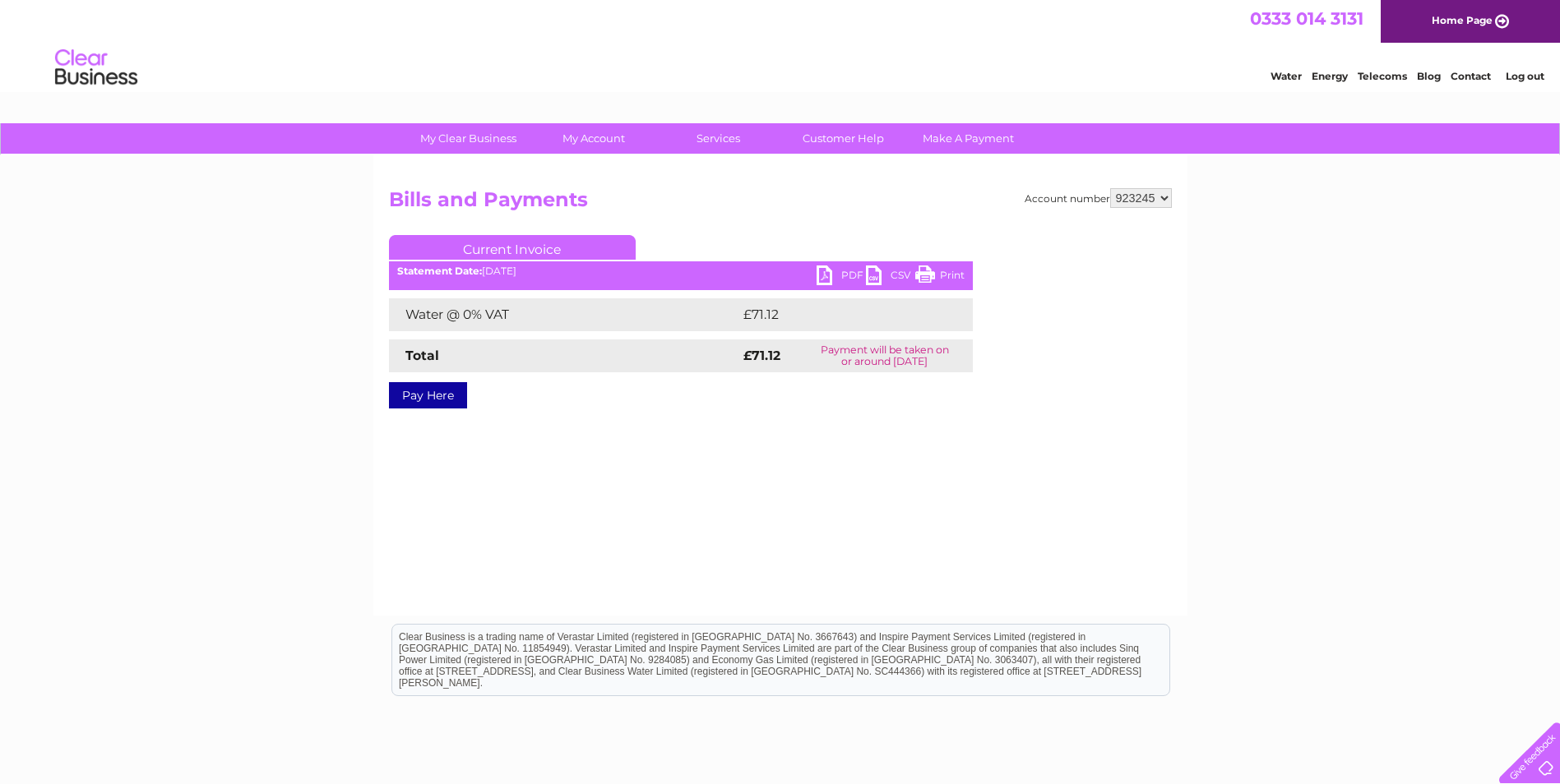
click at [850, 273] on link "PDF" at bounding box center [841, 278] width 49 height 24
click at [1529, 76] on link "Log out" at bounding box center [1525, 76] width 39 height 13
